Goal: Task Accomplishment & Management: Use online tool/utility

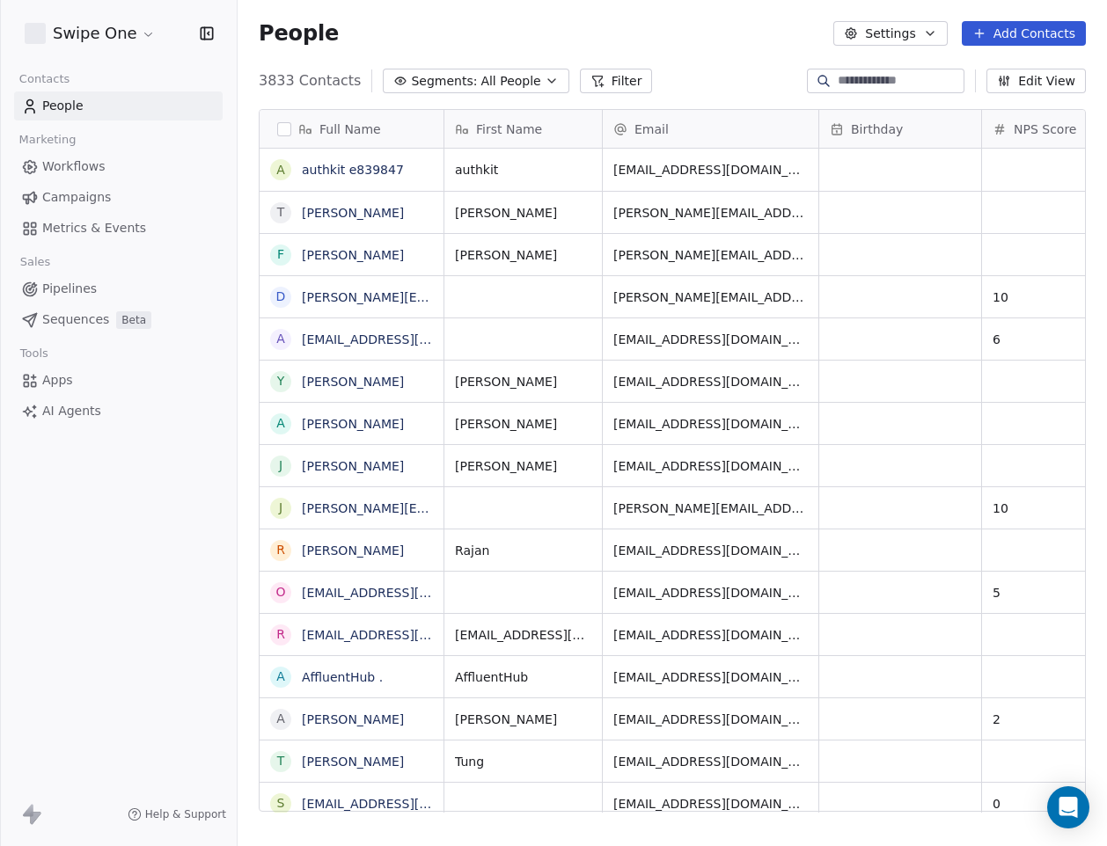
scroll to position [744, 869]
click at [102, 31] on html "Swipe One Contacts People Marketing Workflows Campaigns Metrics & Events Sales …" at bounding box center [553, 423] width 1107 height 846
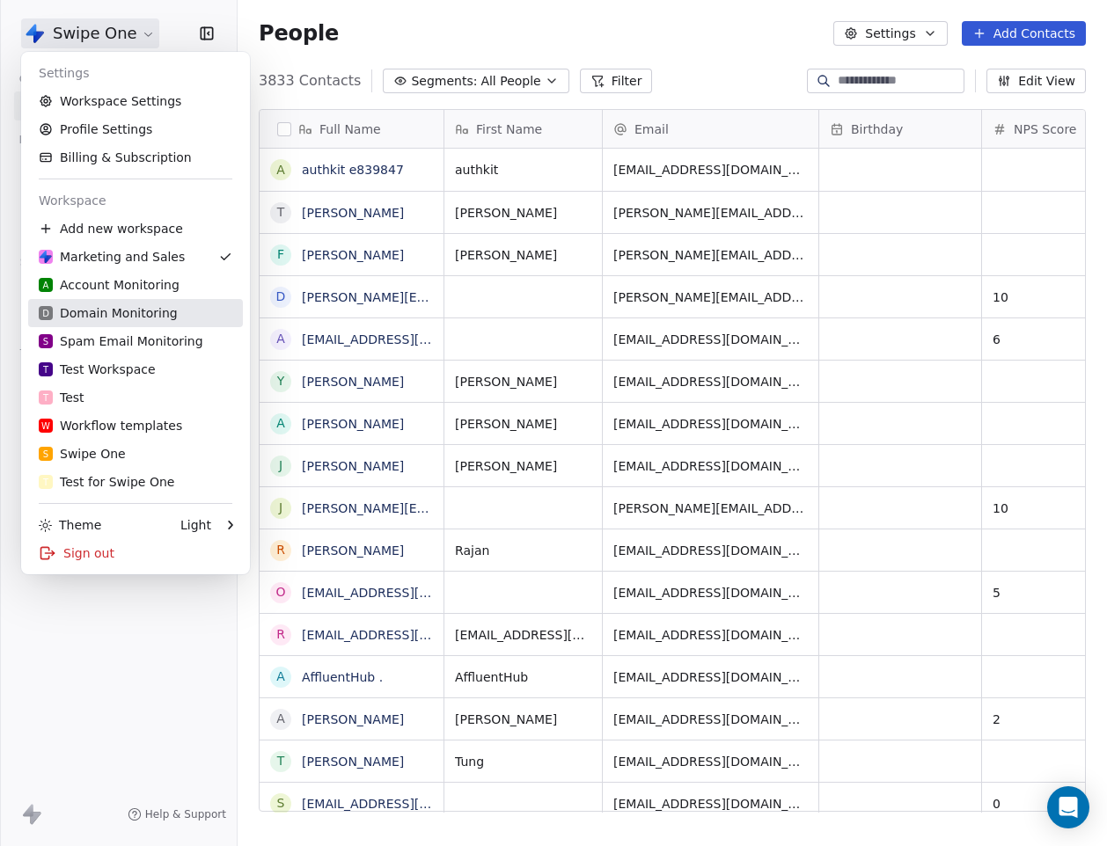
click at [136, 312] on div "D Domain Monitoring" at bounding box center [108, 313] width 139 height 18
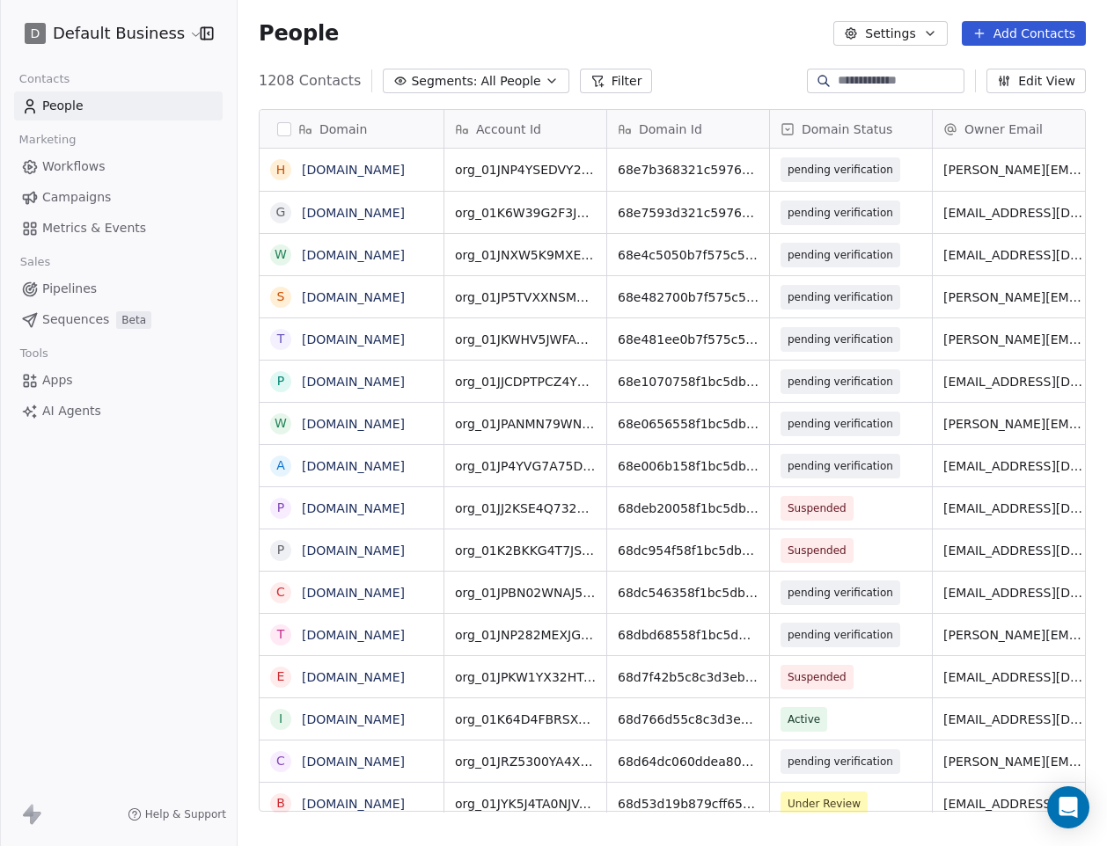
scroll to position [744, 869]
click at [640, 72] on div "1208 Contacts Segments: All People Filter Edit View" at bounding box center [672, 81] width 869 height 28
click at [611, 85] on button "Filter" at bounding box center [616, 81] width 73 height 25
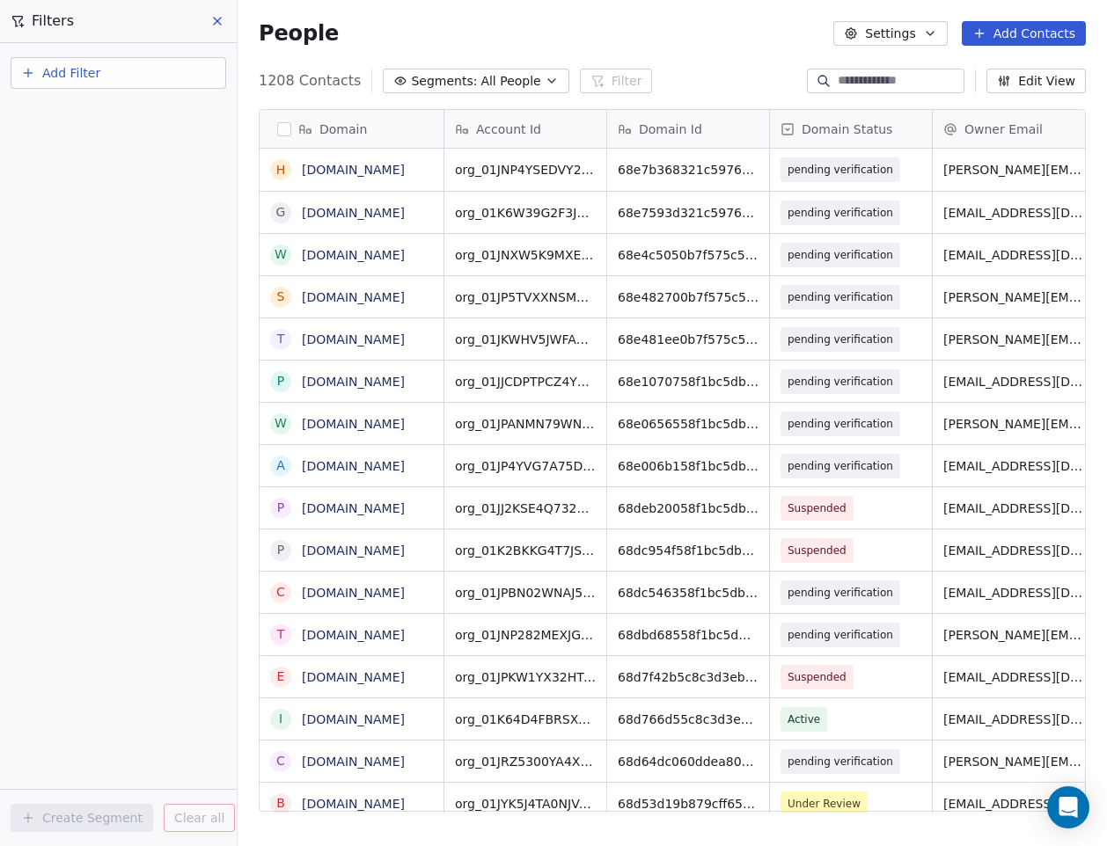
click at [132, 82] on button "Add Filter" at bounding box center [119, 73] width 216 height 32
click at [101, 111] on span "Contact properties" at bounding box center [86, 115] width 114 height 18
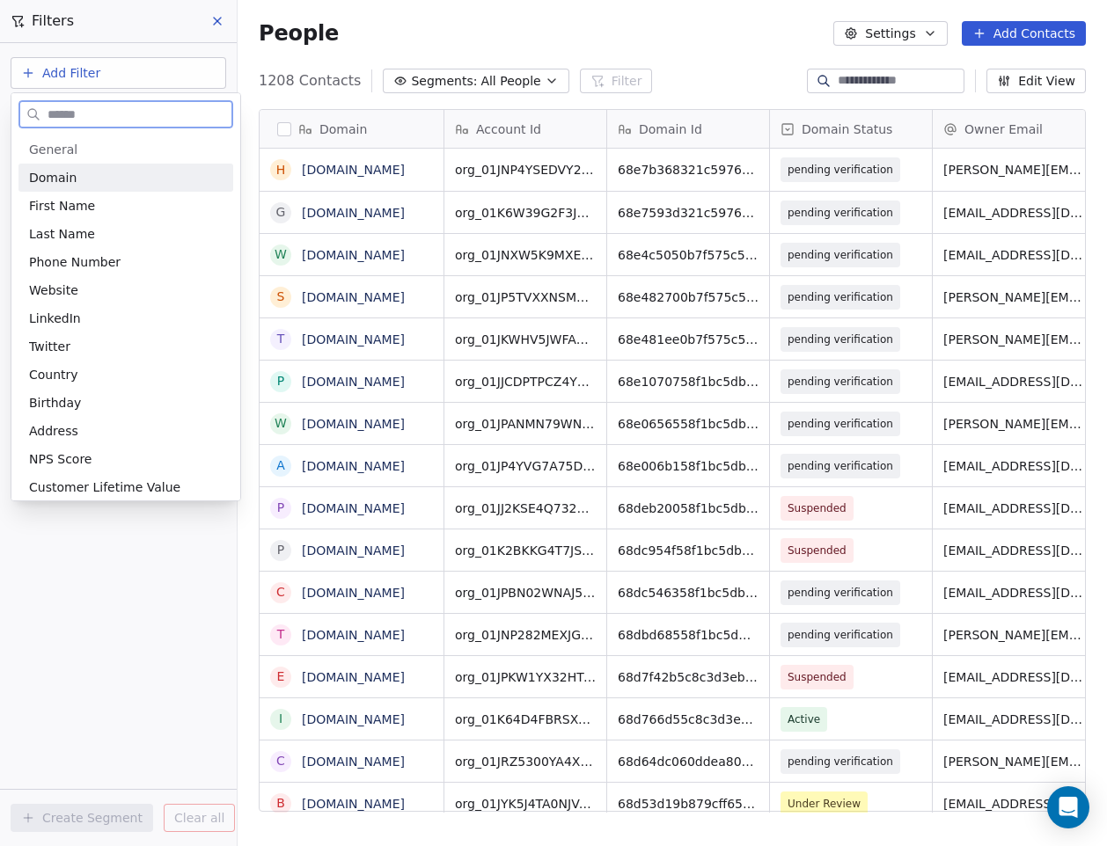
click at [114, 179] on div "Domain" at bounding box center [126, 178] width 194 height 18
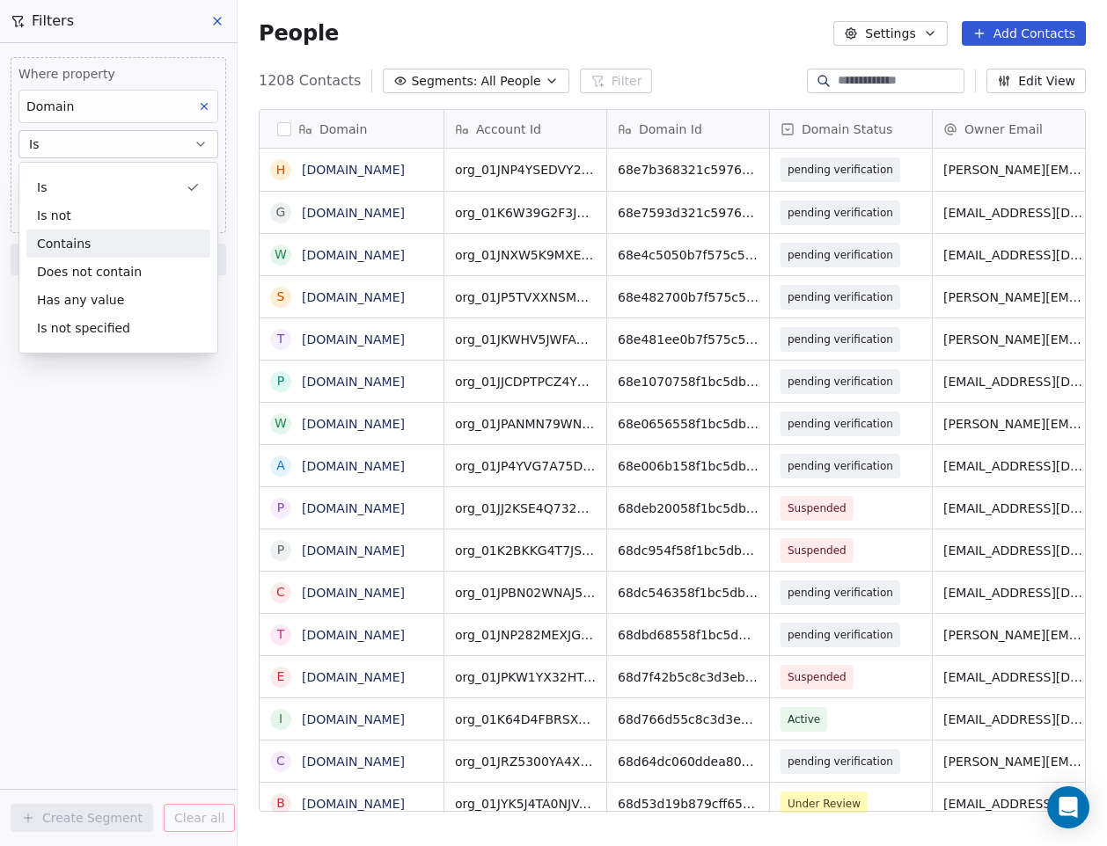
click at [60, 236] on div "Contains" at bounding box center [118, 244] width 184 height 28
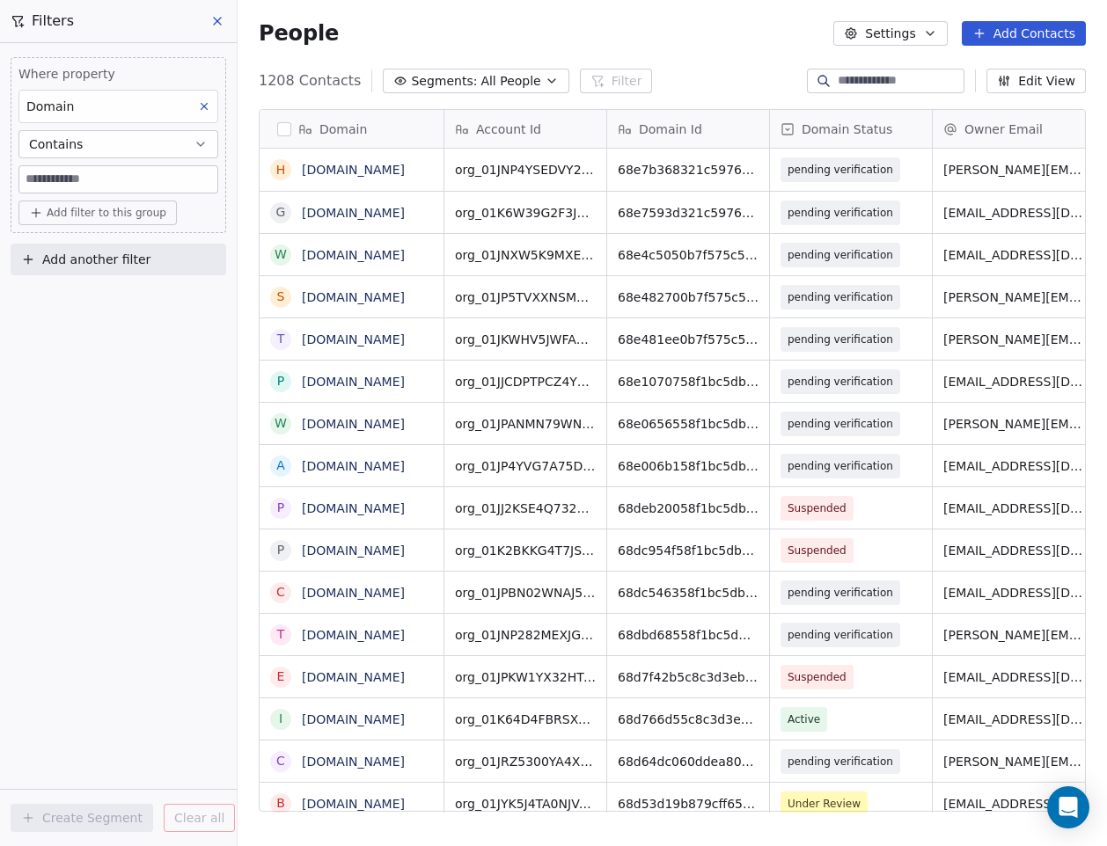
click at [57, 171] on input at bounding box center [118, 179] width 198 height 26
type input "****"
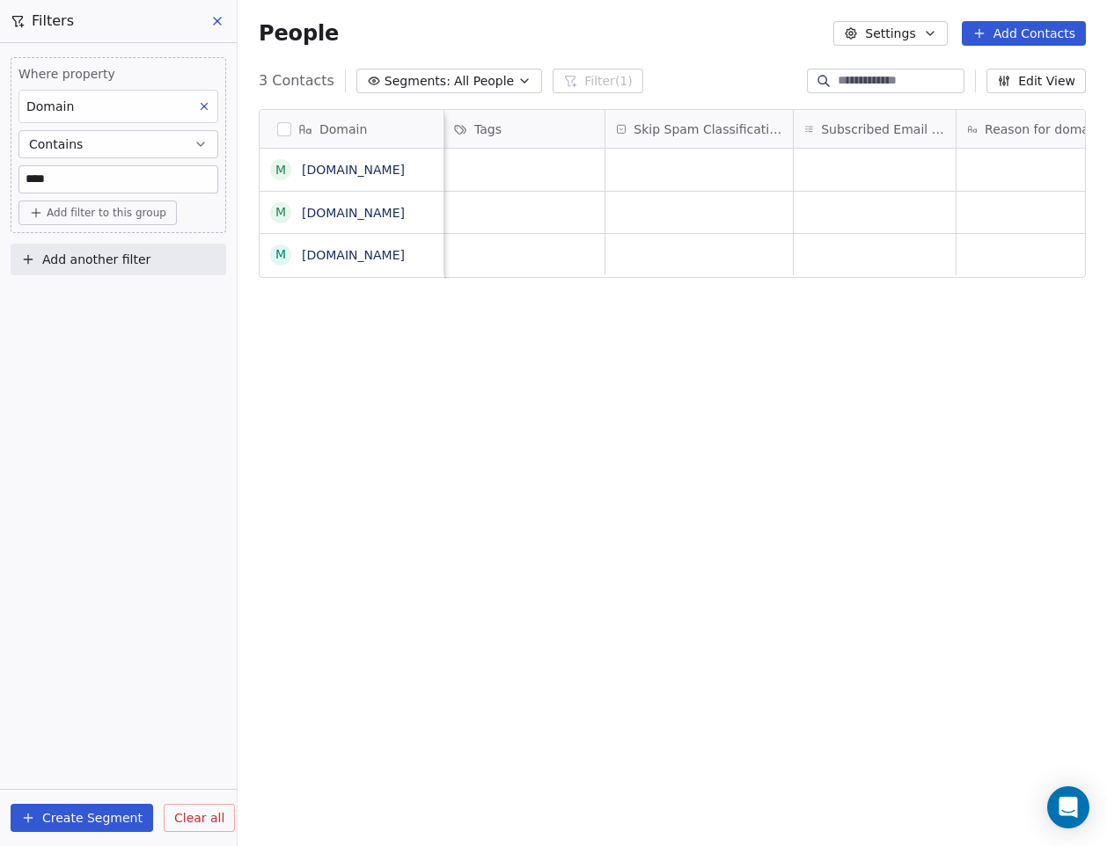
scroll to position [0, 1793]
click at [667, 175] on div "grid" at bounding box center [697, 170] width 187 height 42
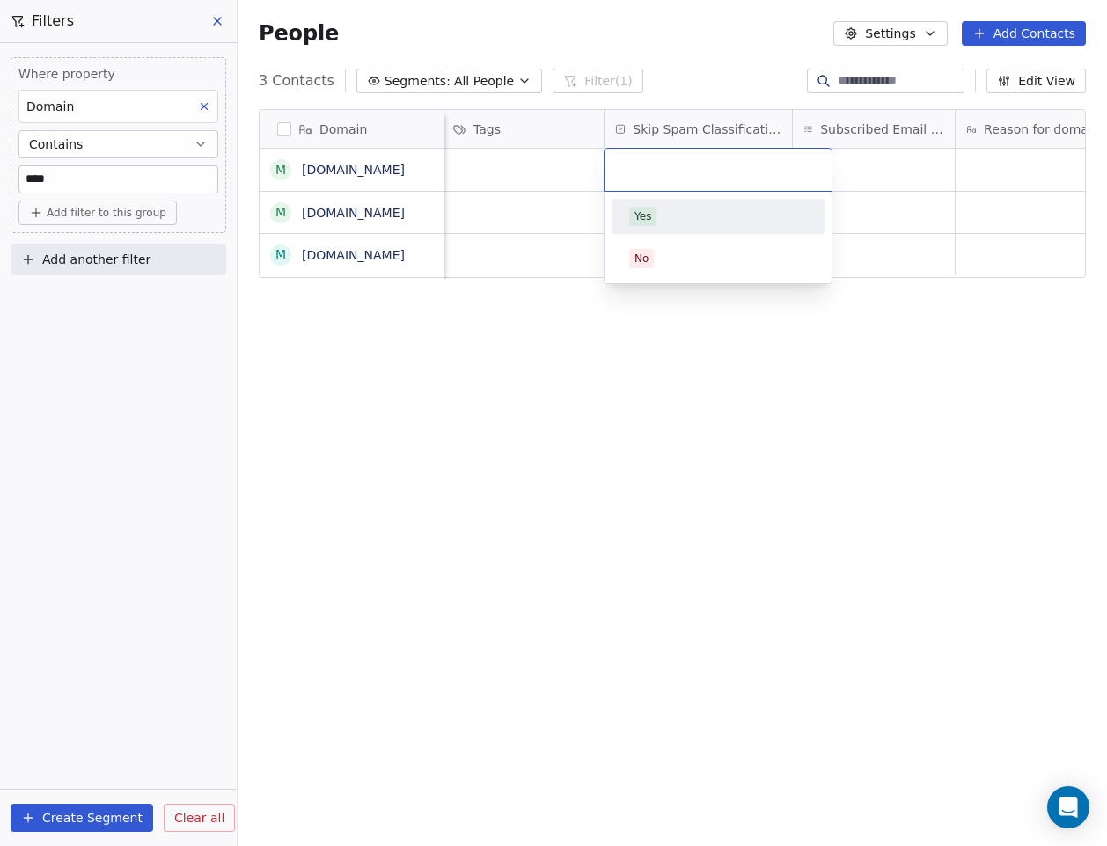
click at [665, 207] on div "Yes" at bounding box center [718, 216] width 178 height 19
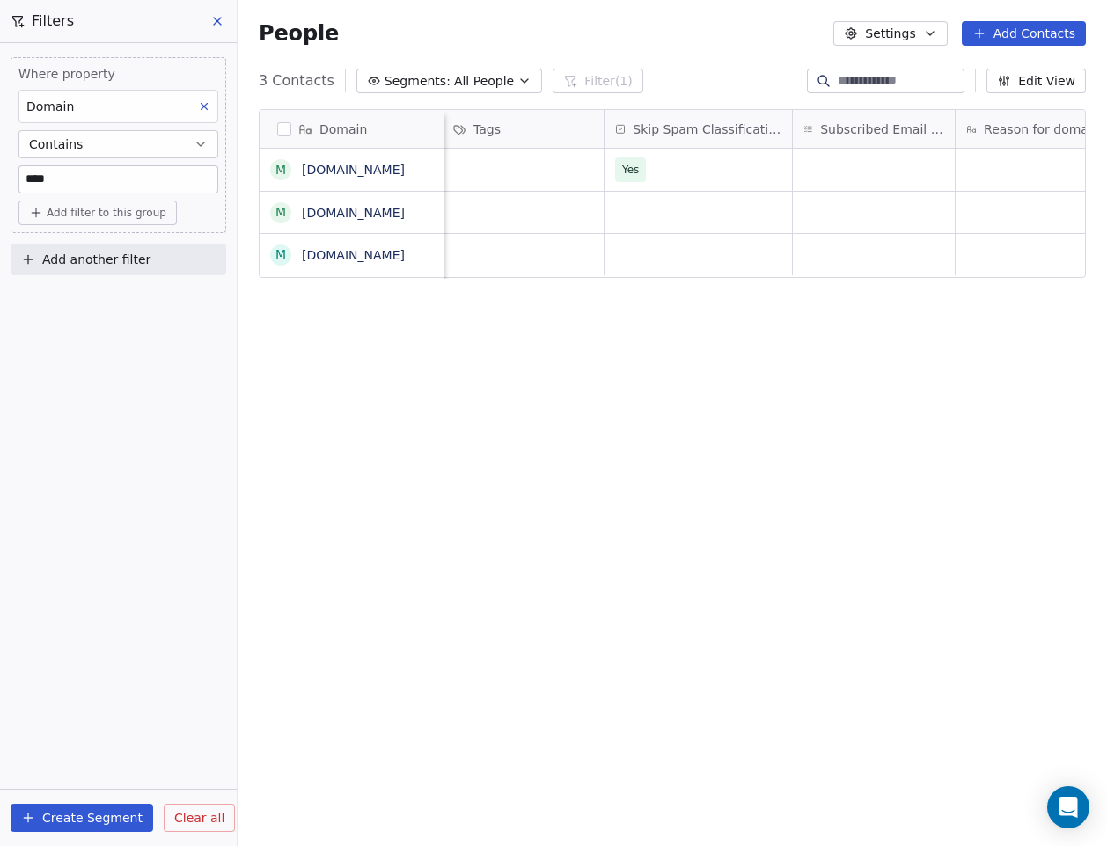
click at [765, 414] on div "Domain m [DOMAIN_NAME] m [DOMAIN_NAME] m [DOMAIN_NAME] Last Updated Date IST Em…" at bounding box center [672, 467] width 869 height 745
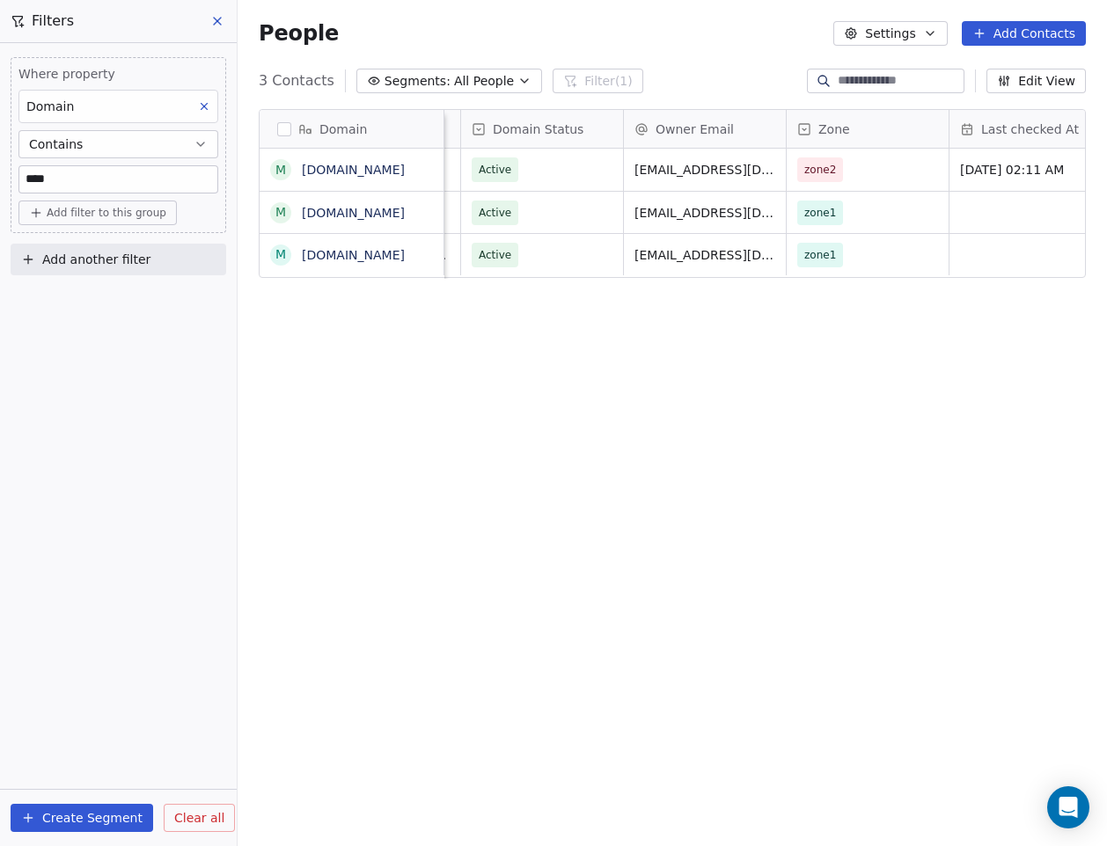
scroll to position [0, 0]
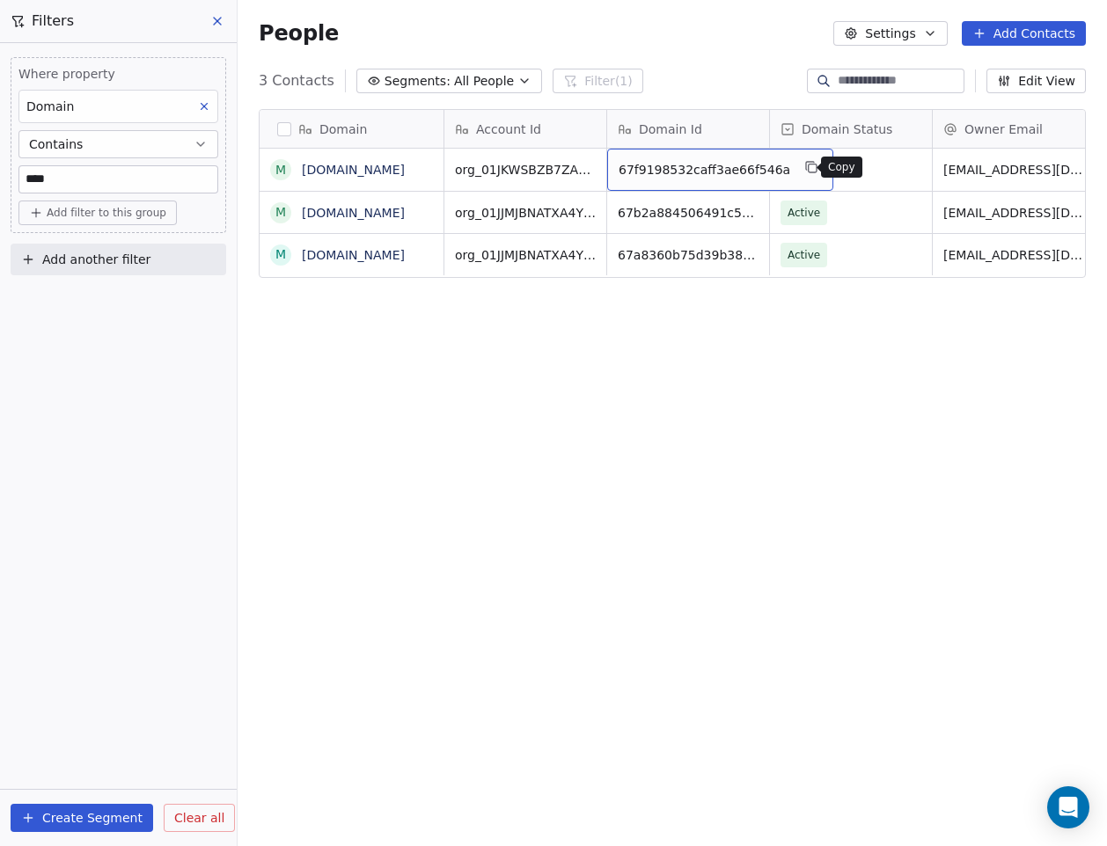
click at [804, 165] on icon "grid" at bounding box center [811, 167] width 14 height 14
